Goal: Task Accomplishment & Management: Use online tool/utility

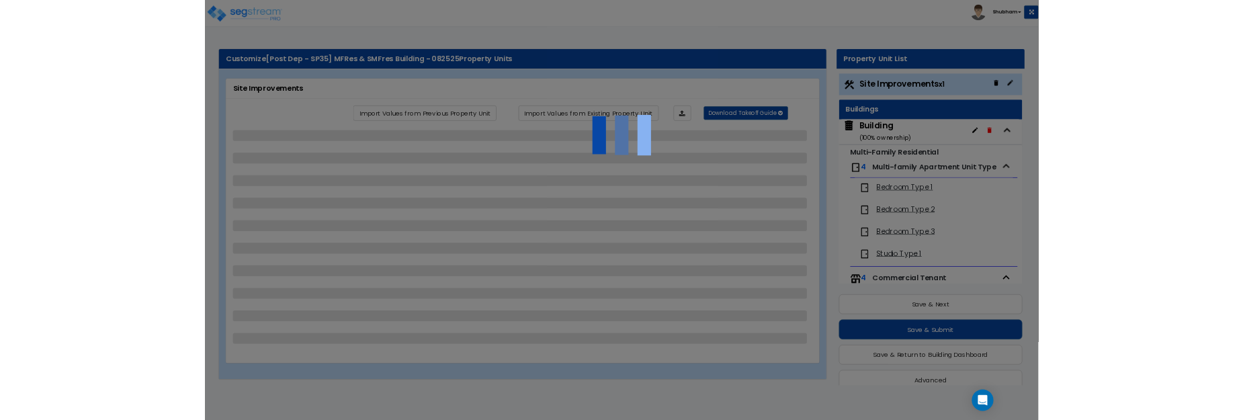
scroll to position [19, 0]
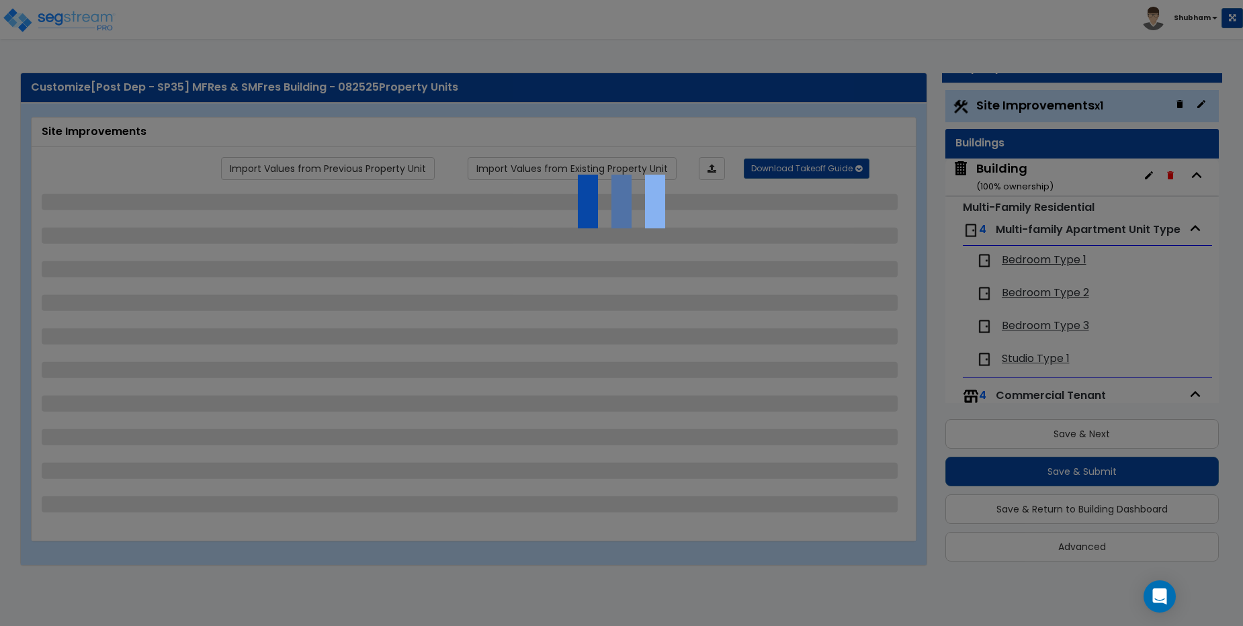
click at [350, 99] on div at bounding box center [621, 313] width 1243 height 626
select select "2"
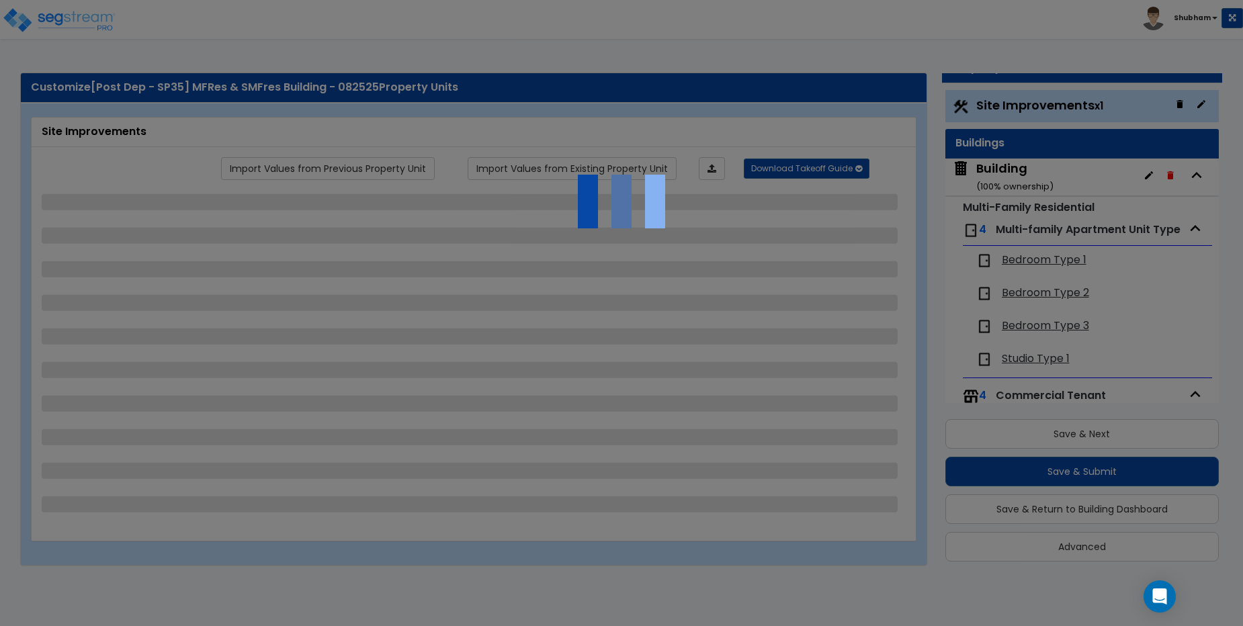
select select "2"
select select "1"
select select "2"
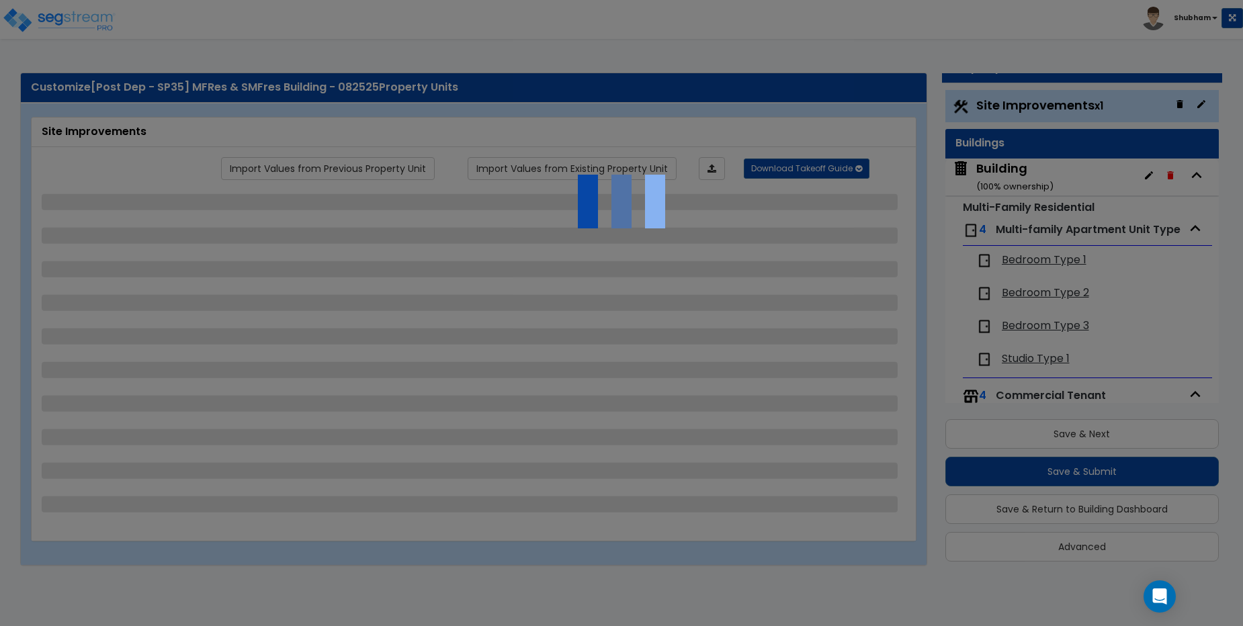
select select "1"
select select "2"
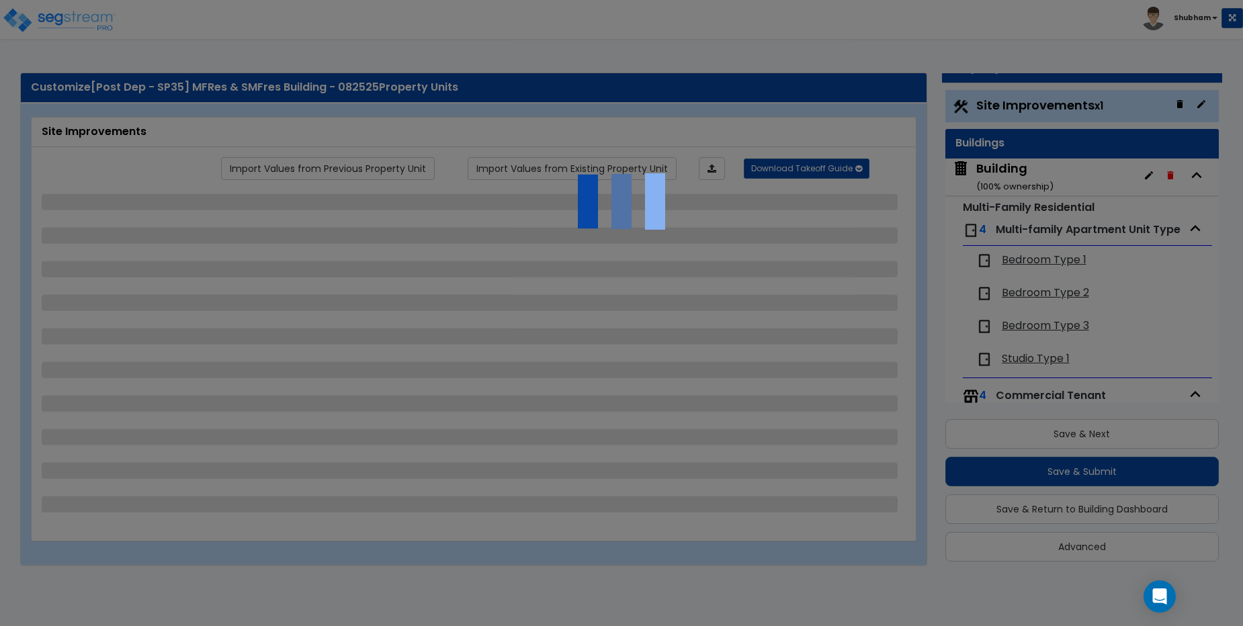
select select "2"
select select "1"
select select "10"
select select "1"
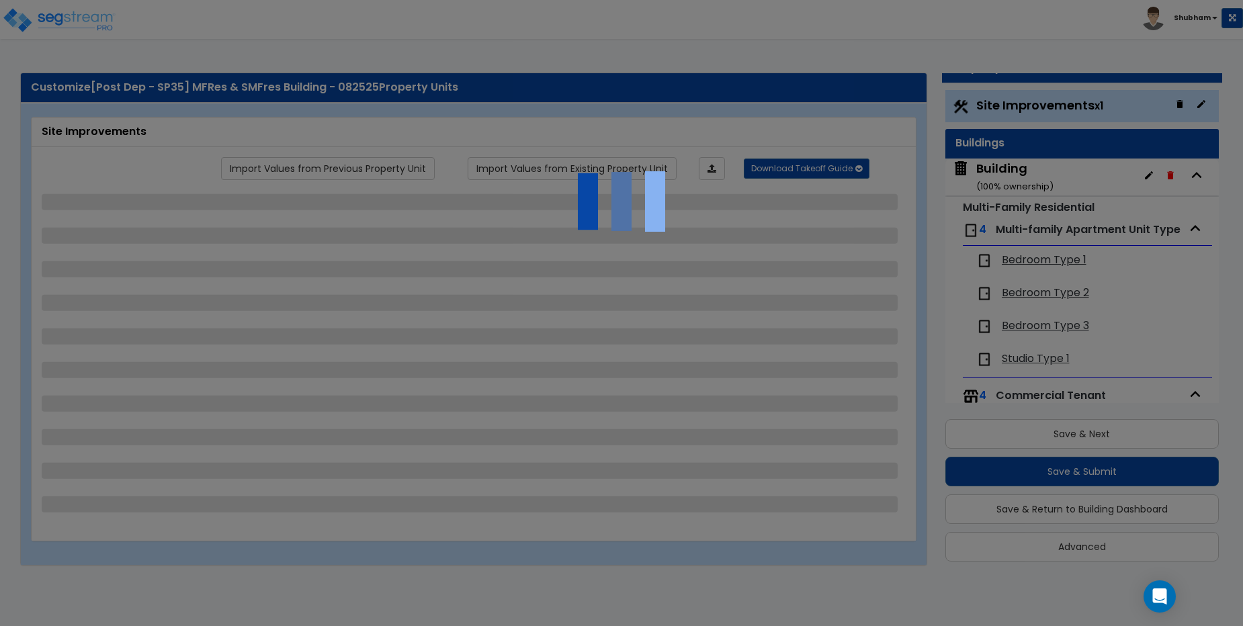
select select "1"
select select "3"
select select "2"
select select "4"
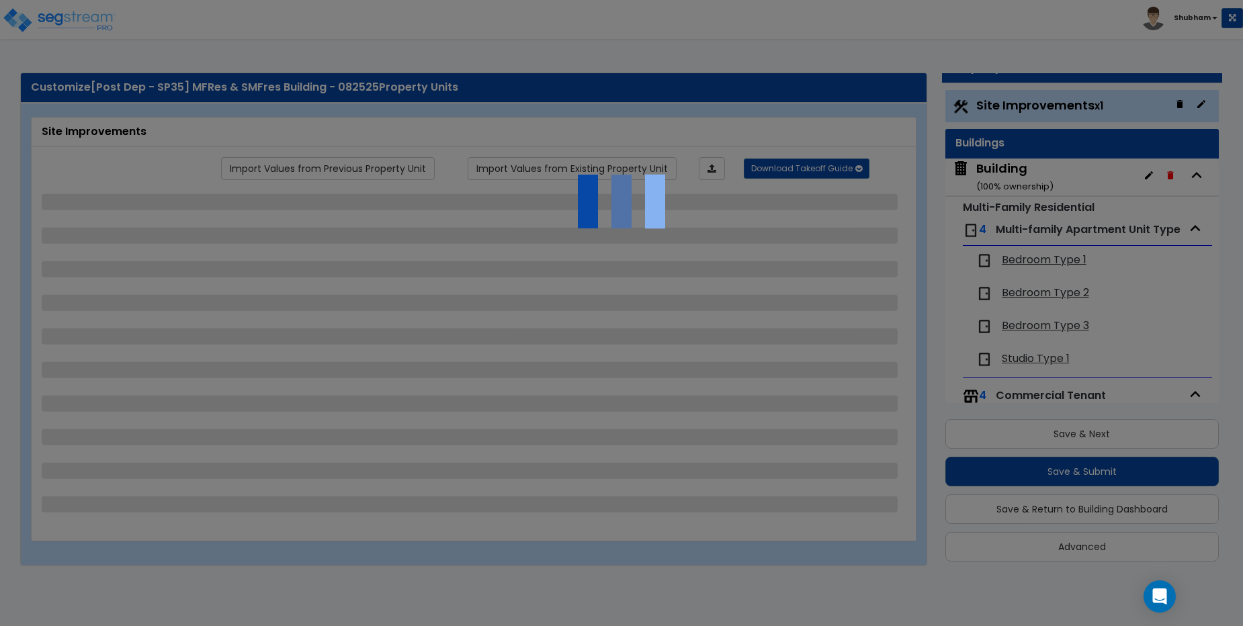
select select "1"
select select "6"
select select "2"
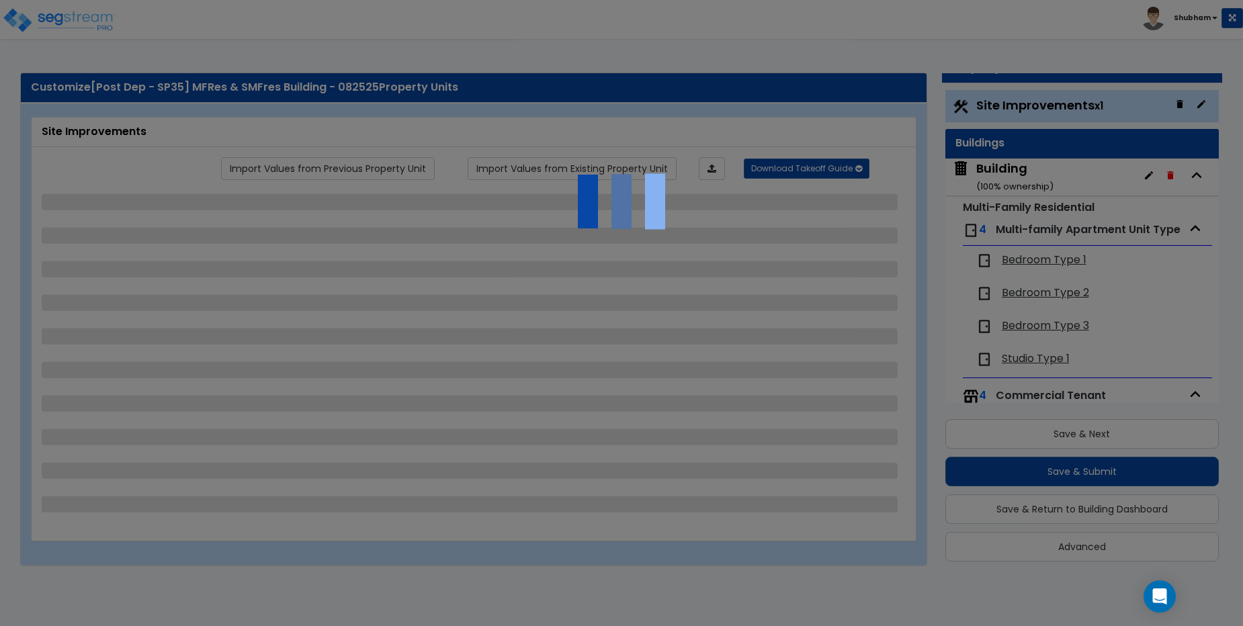
select select "2"
select select "1"
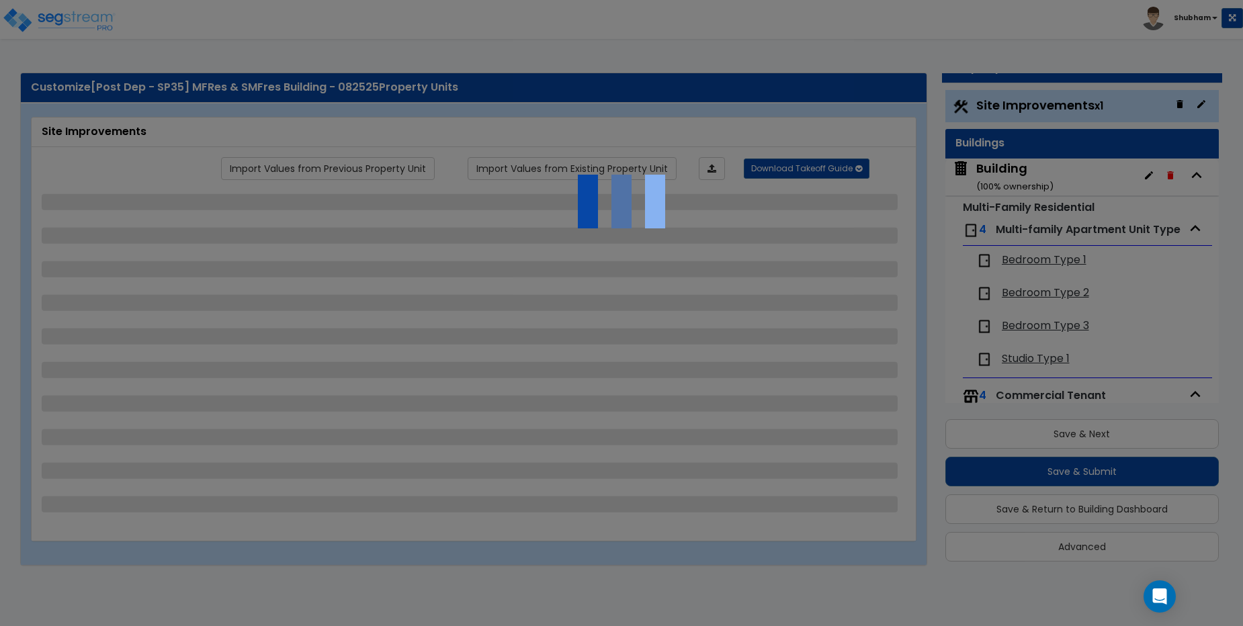
select select "2"
select select "1"
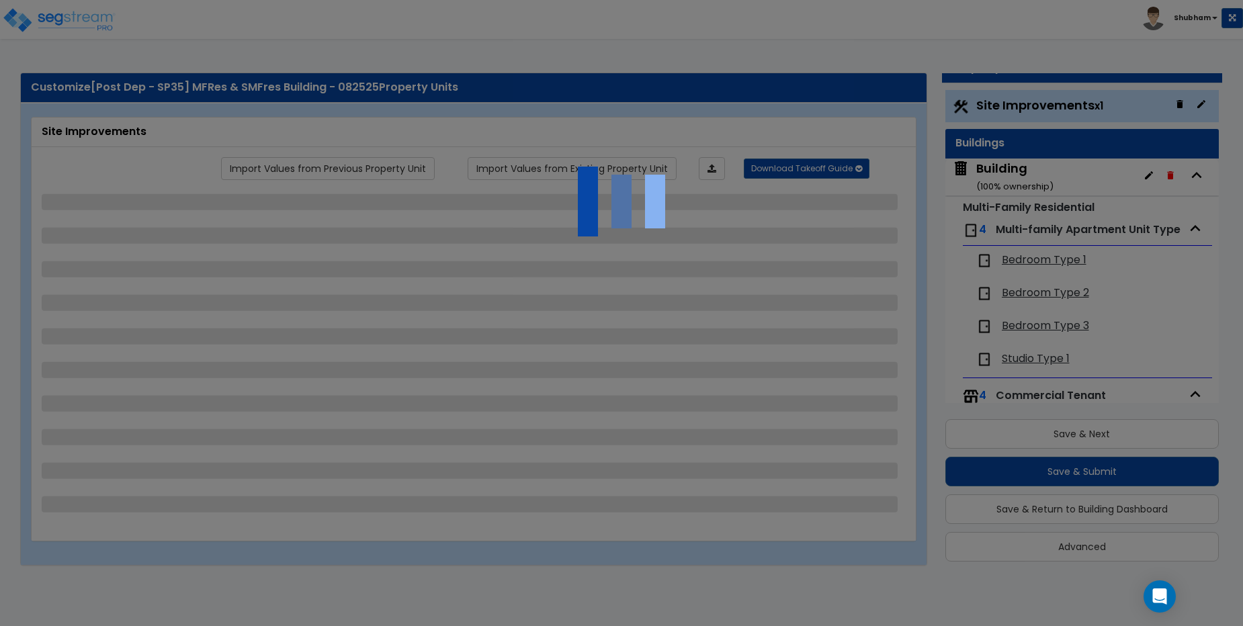
select select "8"
select select "2"
select select "1"
select select "20"
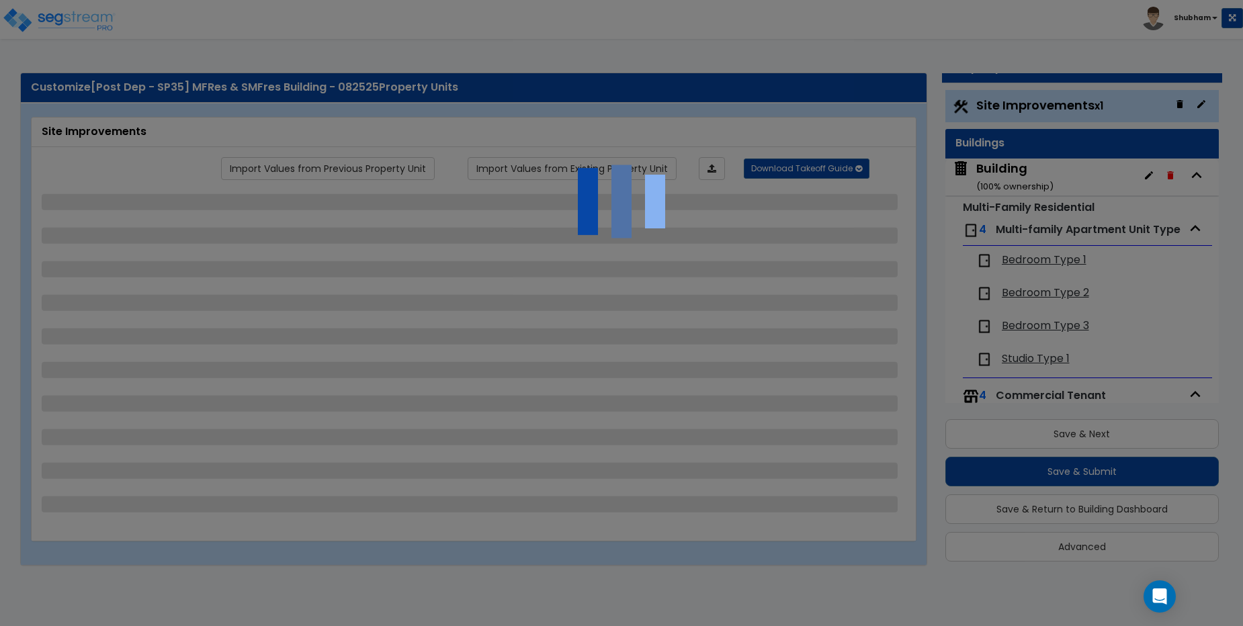
select select "2"
select select "5"
select select "3"
select select "1"
select select "2"
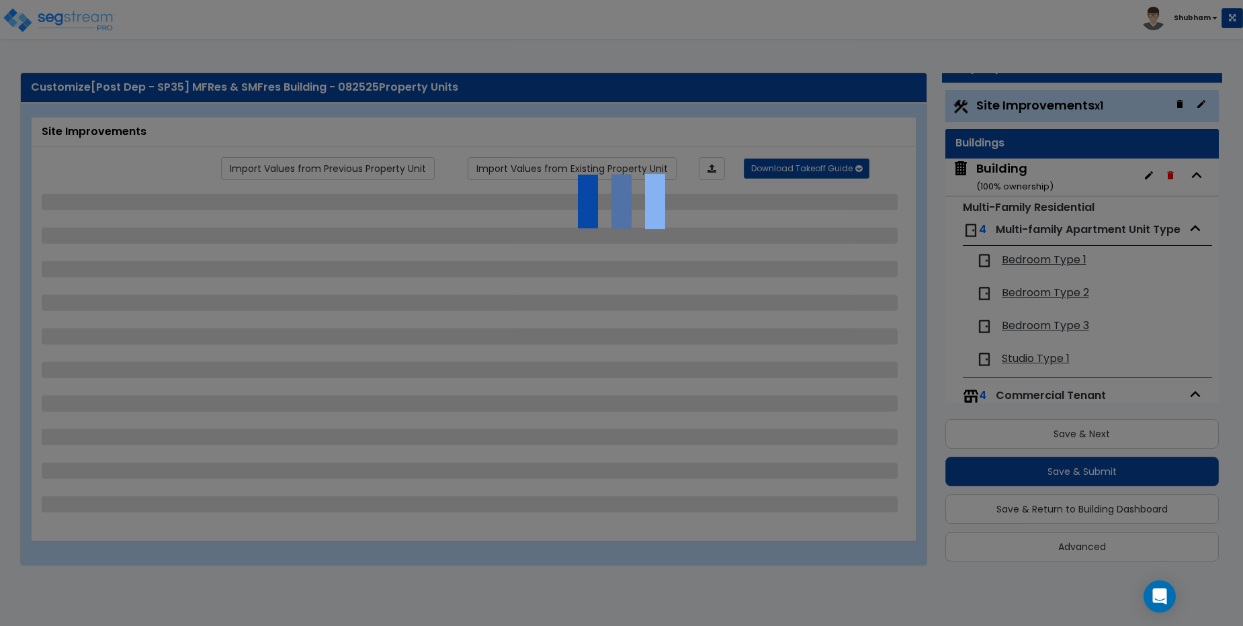
select select "2"
select select "1"
select select "2"
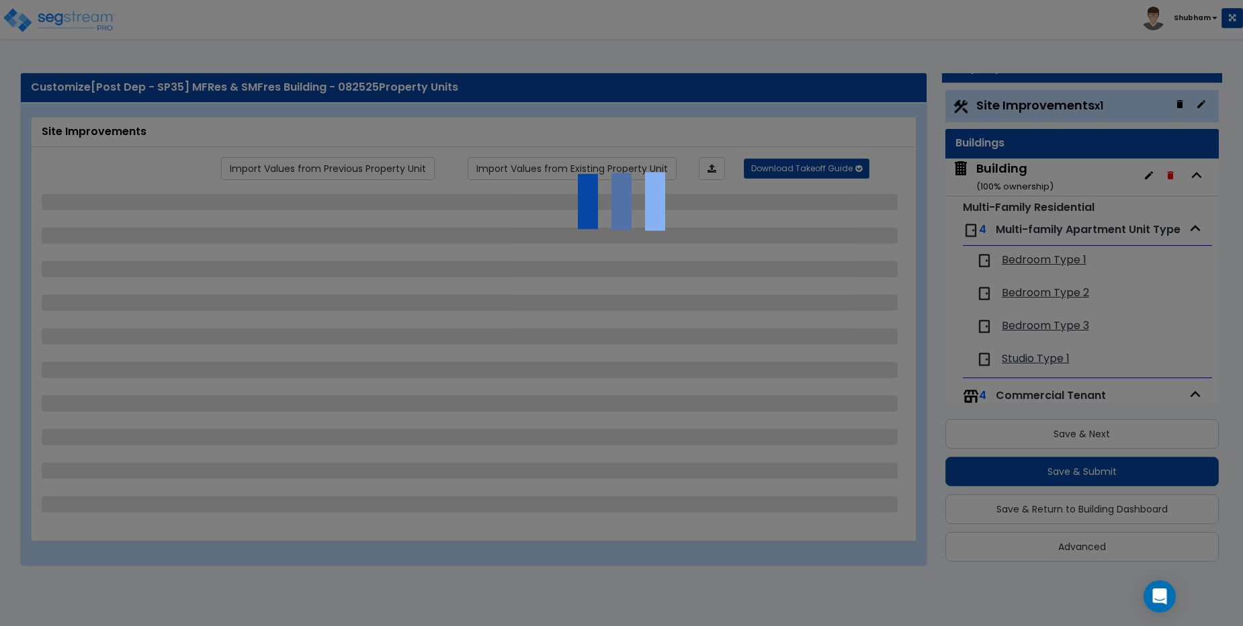
select select "3"
select select "1"
select select "2"
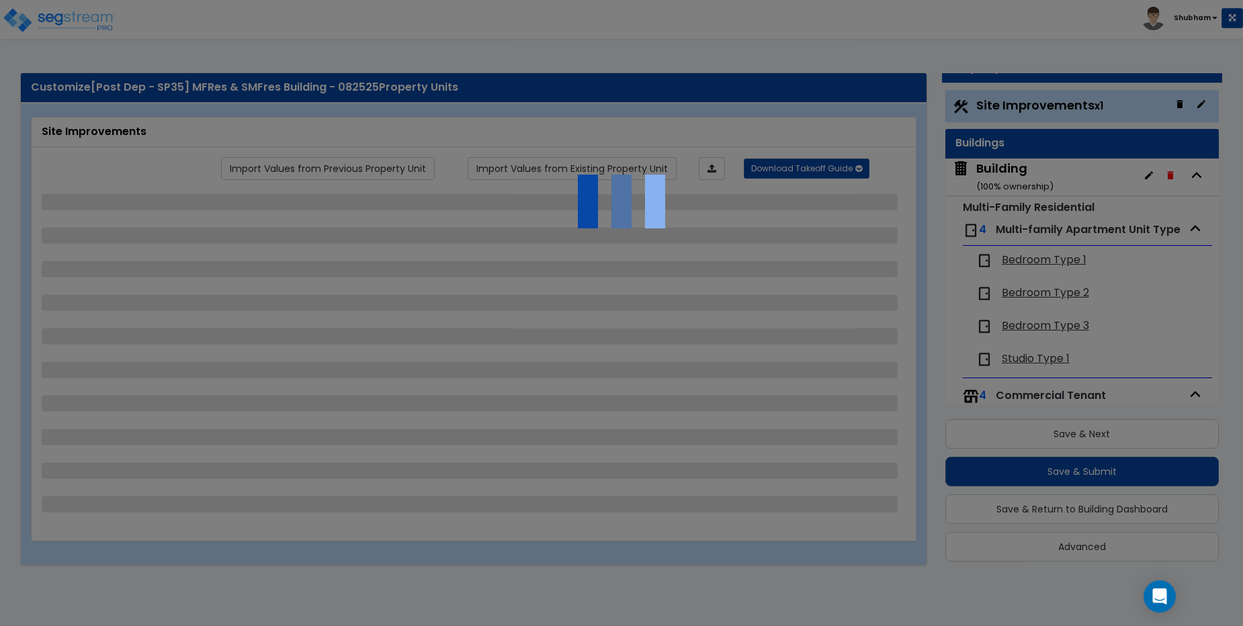
select select "2"
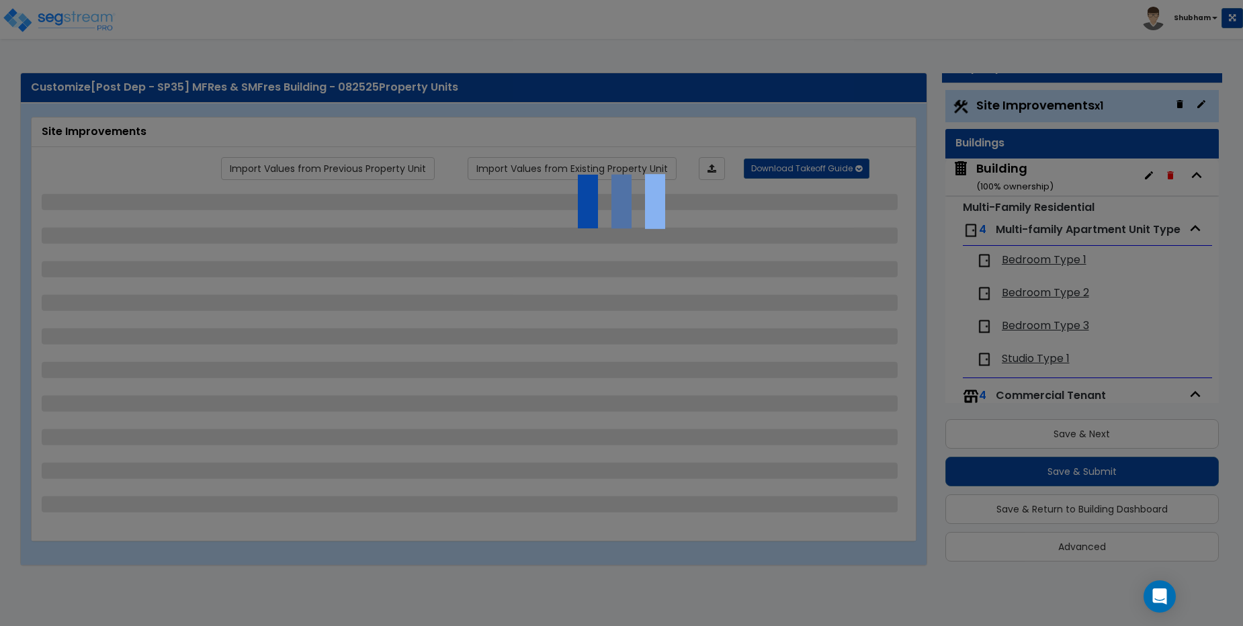
select select "1"
select select "4"
select select "2"
select select "1"
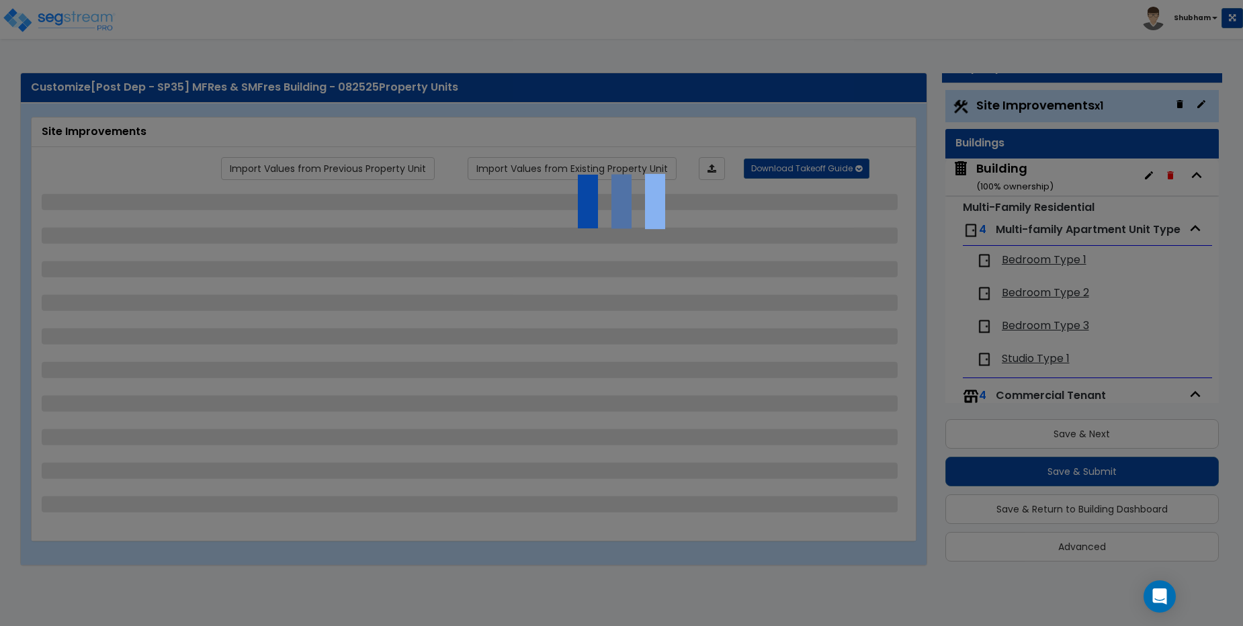
select select "2"
select select "1"
select select "2"
select select "6"
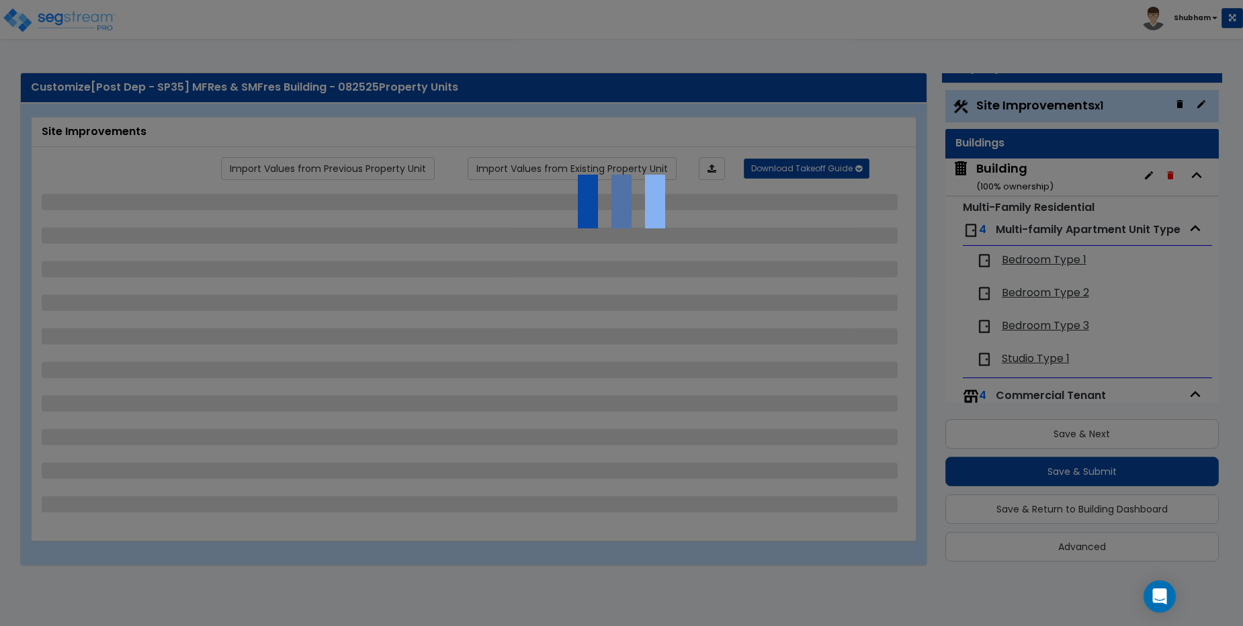
select select "2"
select select "3"
select select "2"
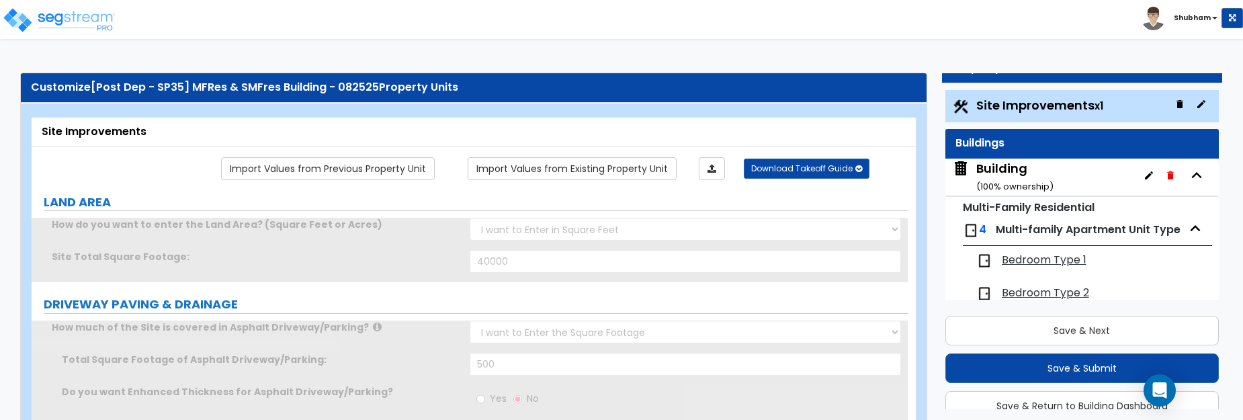
scroll to position [36, 0]
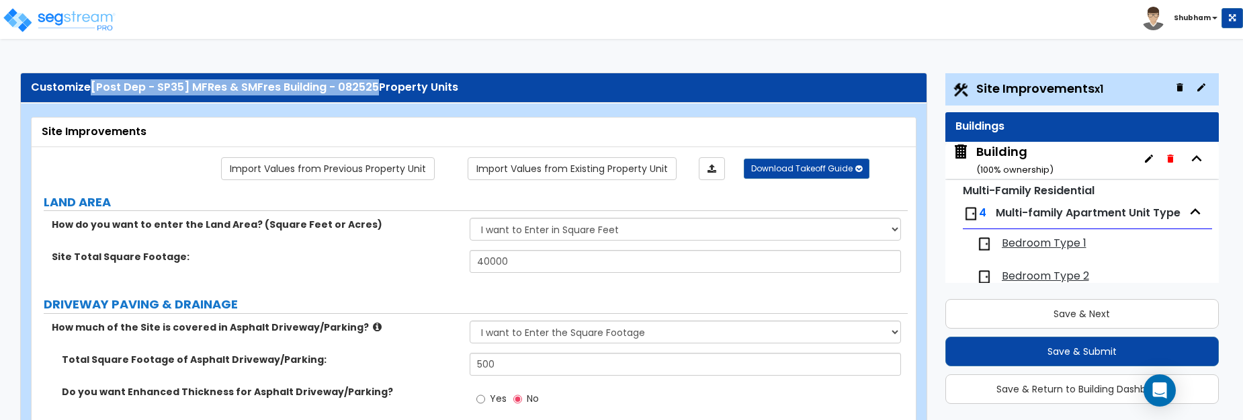
drag, startPoint x: 91, startPoint y: 85, endPoint x: 374, endPoint y: 84, distance: 282.9
click at [374, 84] on div "Customize [Post Dep - SP35] MFRes & SMFres Building - 082525 Property Units" at bounding box center [474, 87] width 886 height 15
copy span "[Post Dep - SP35] MFRes & SMFres Building - 082525"
